Goal: Ask a question

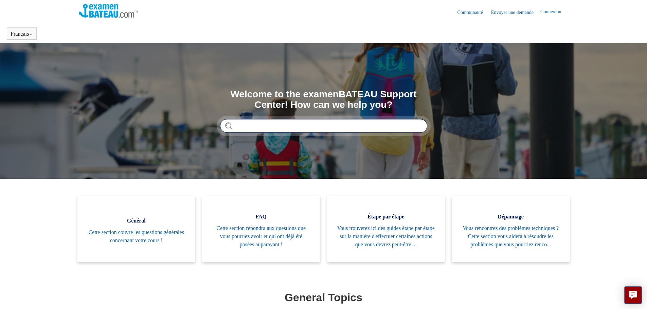
click at [242, 128] on input "Rechercher" at bounding box center [323, 126] width 207 height 14
click at [499, 12] on link "Envoyer une demande" at bounding box center [515, 12] width 49 height 7
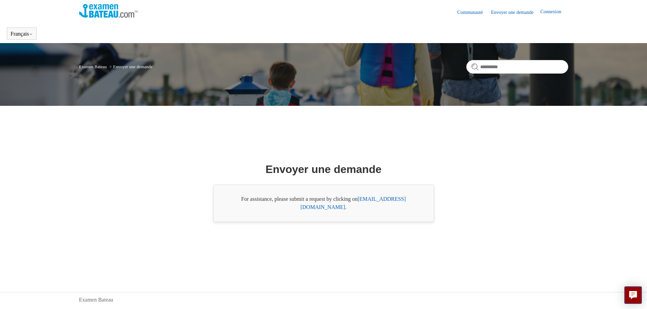
click at [374, 203] on link "[EMAIL_ADDRESS][DOMAIN_NAME]" at bounding box center [352, 203] width 105 height 14
click at [368, 202] on link "[EMAIL_ADDRESS][DOMAIN_NAME]" at bounding box center [352, 203] width 105 height 14
drag, startPoint x: 359, startPoint y: 203, endPoint x: 412, endPoint y: 202, distance: 53.3
click at [412, 202] on div "For assistance, please submit a request by clicking on [EMAIL_ADDRESS][DOMAIN_N…" at bounding box center [323, 203] width 221 height 37
copy div "[EMAIL_ADDRESS][DOMAIN_NAME]"
